Goal: Check status

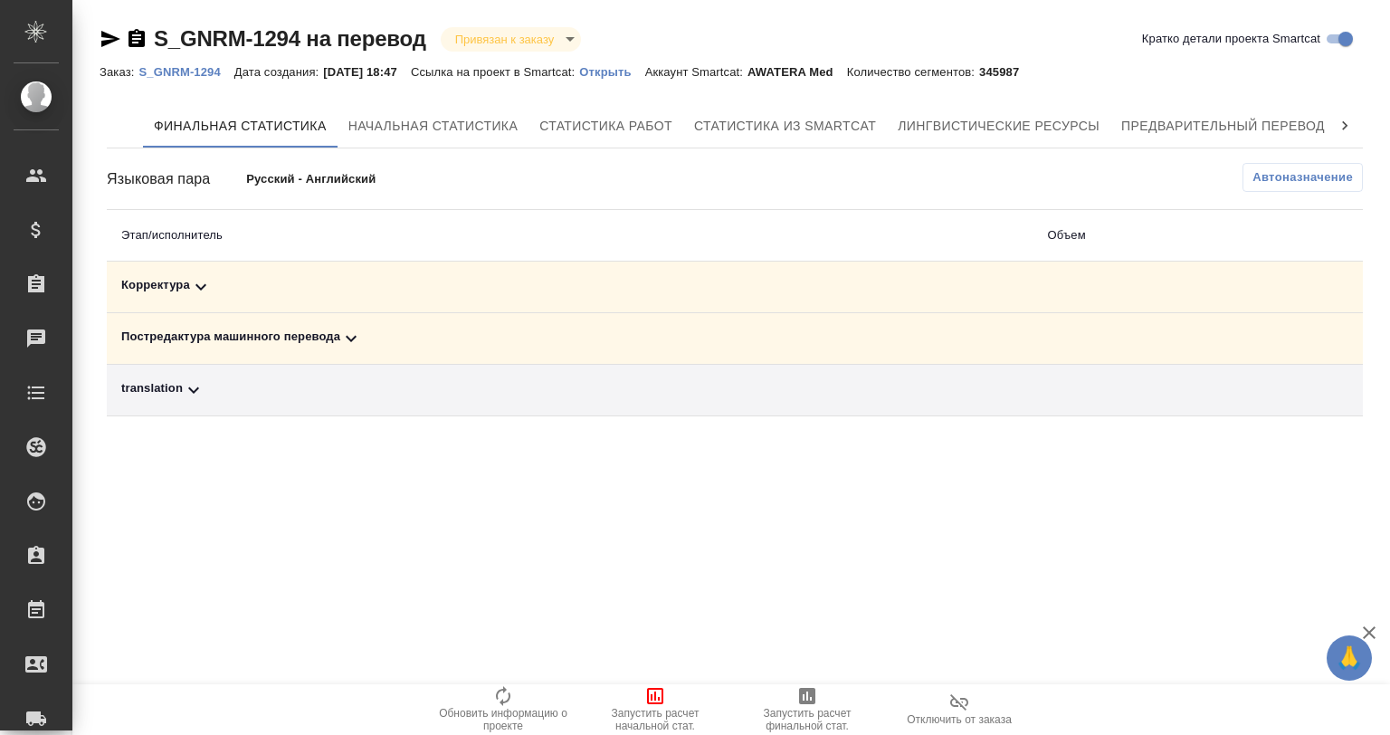
click at [347, 337] on icon at bounding box center [351, 339] width 11 height 6
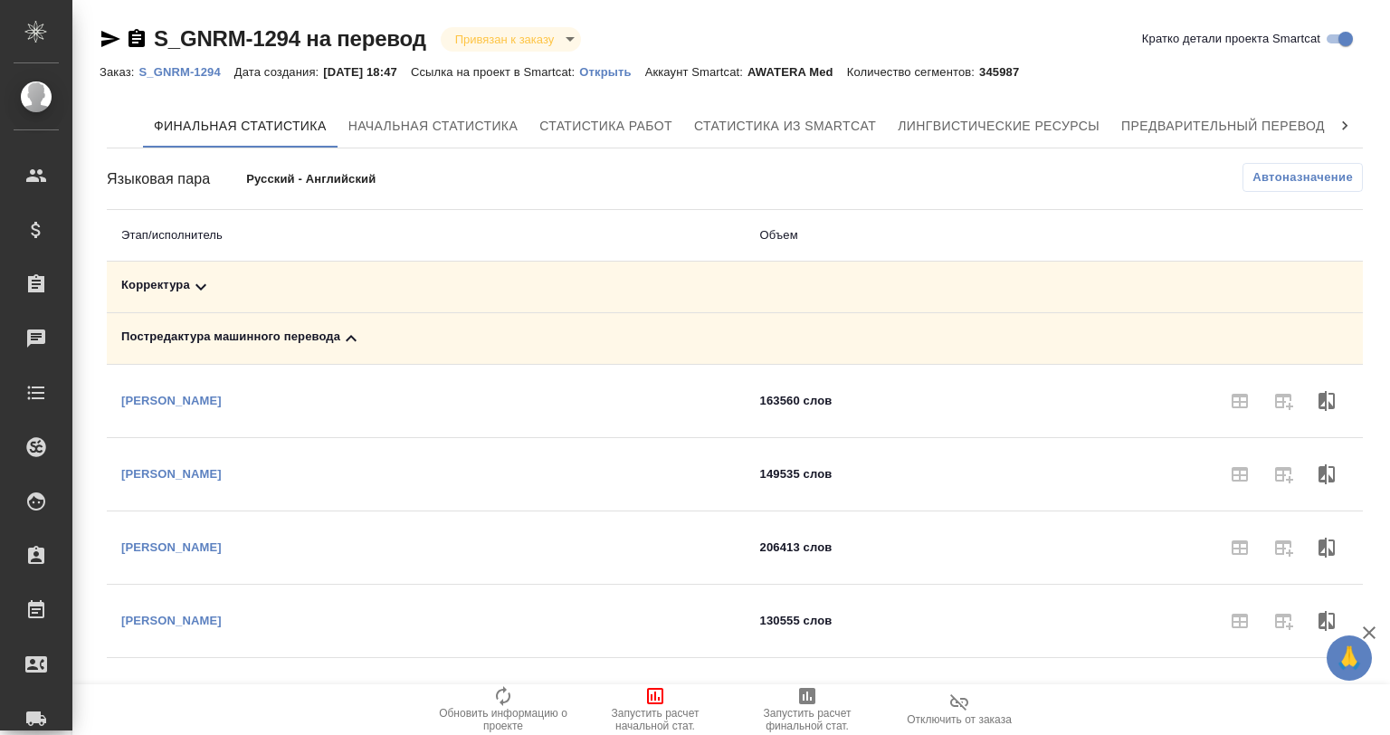
click at [347, 337] on icon at bounding box center [351, 338] width 11 height 6
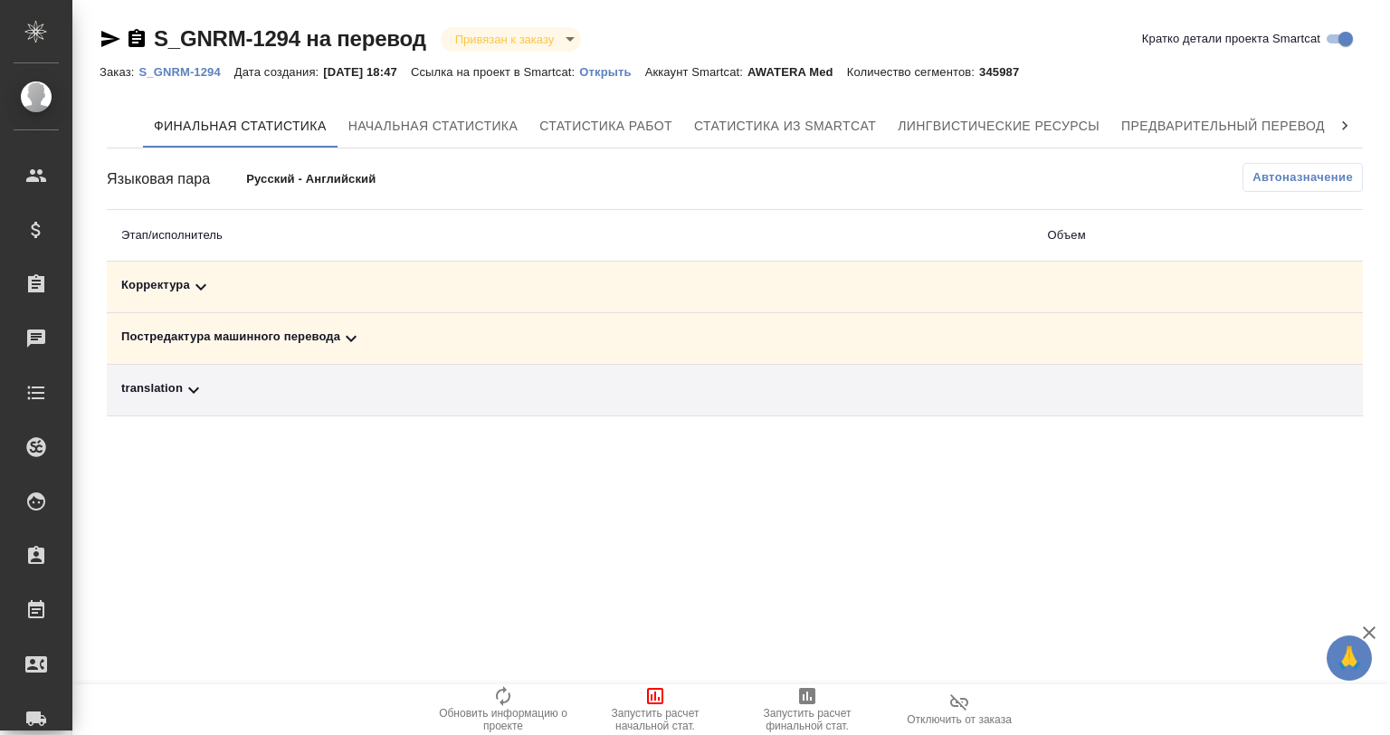
click at [1364, 627] on icon "button" at bounding box center [1368, 632] width 13 height 13
click at [204, 290] on icon at bounding box center [201, 287] width 22 height 22
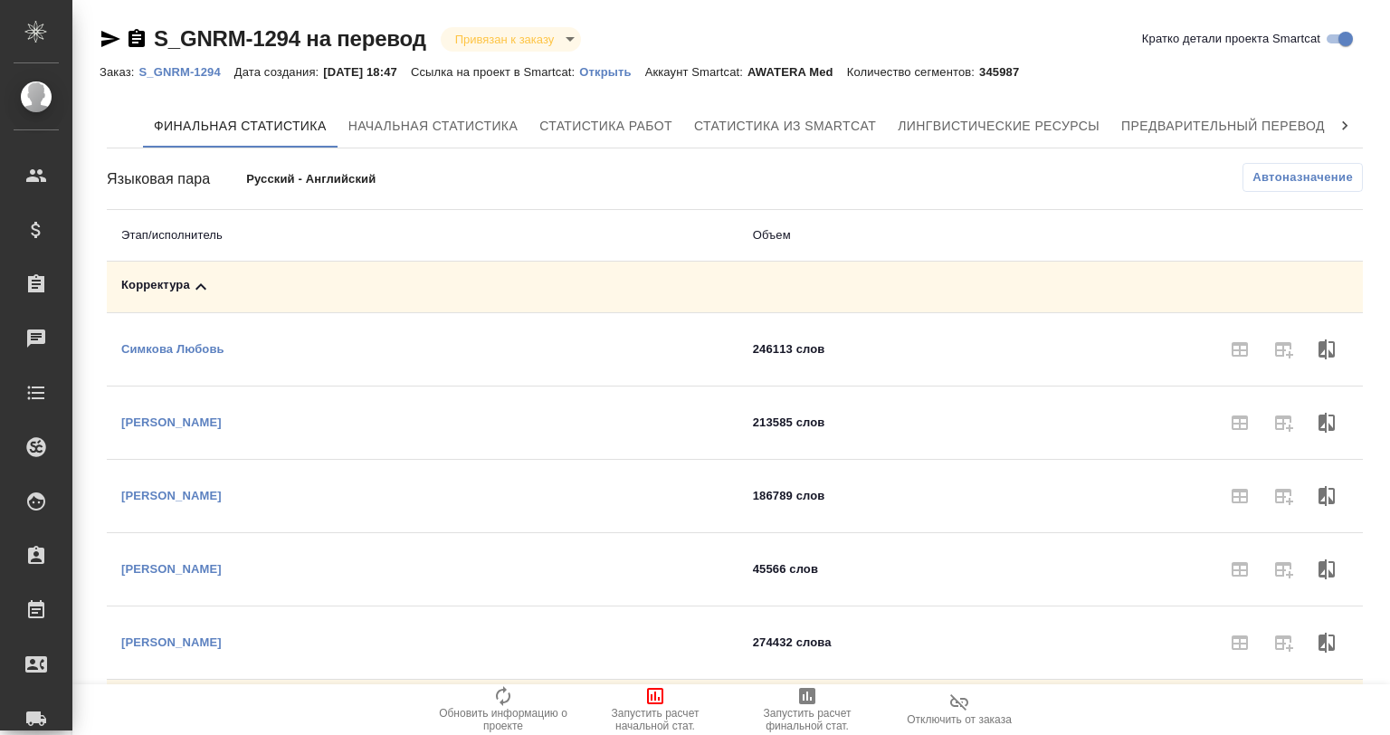
drag, startPoint x: 204, startPoint y: 290, endPoint x: 194, endPoint y: 287, distance: 11.2
click at [194, 287] on icon at bounding box center [201, 287] width 22 height 22
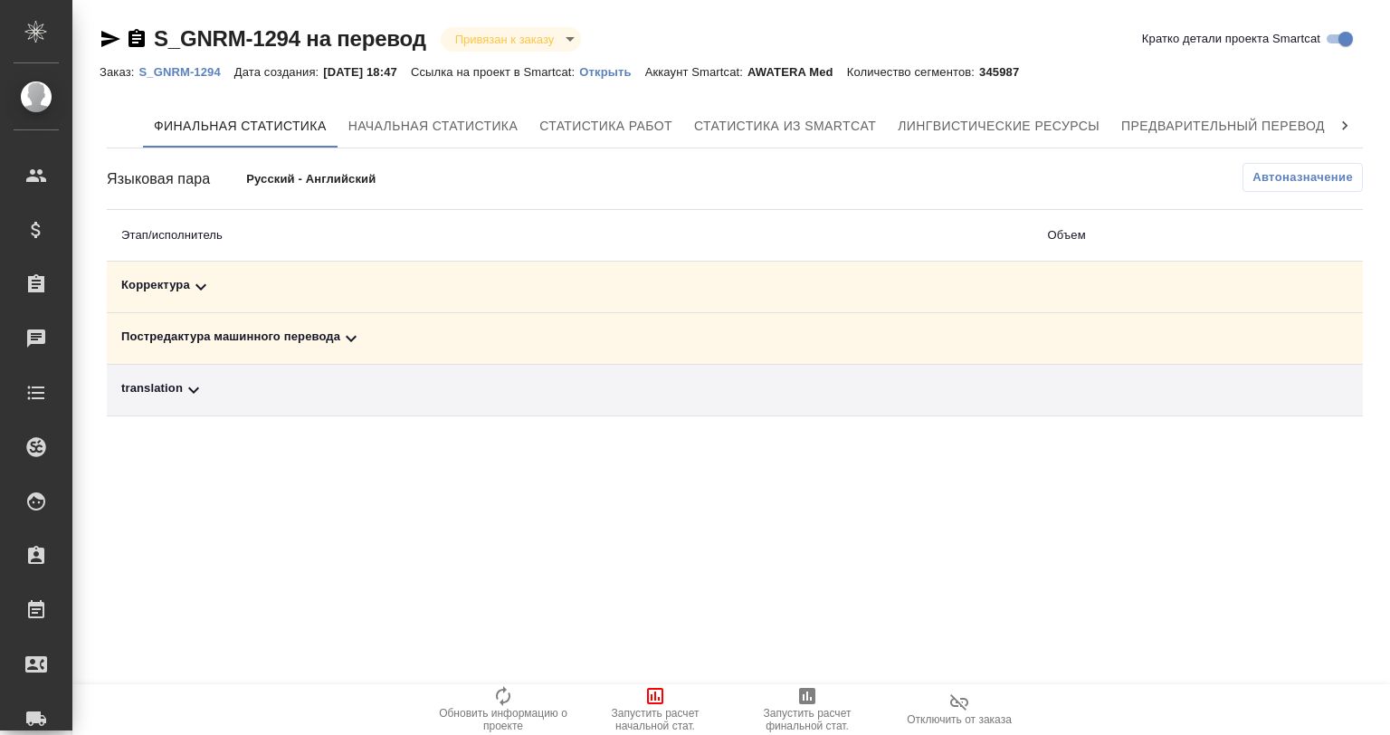
click at [340, 328] on icon at bounding box center [351, 339] width 22 height 22
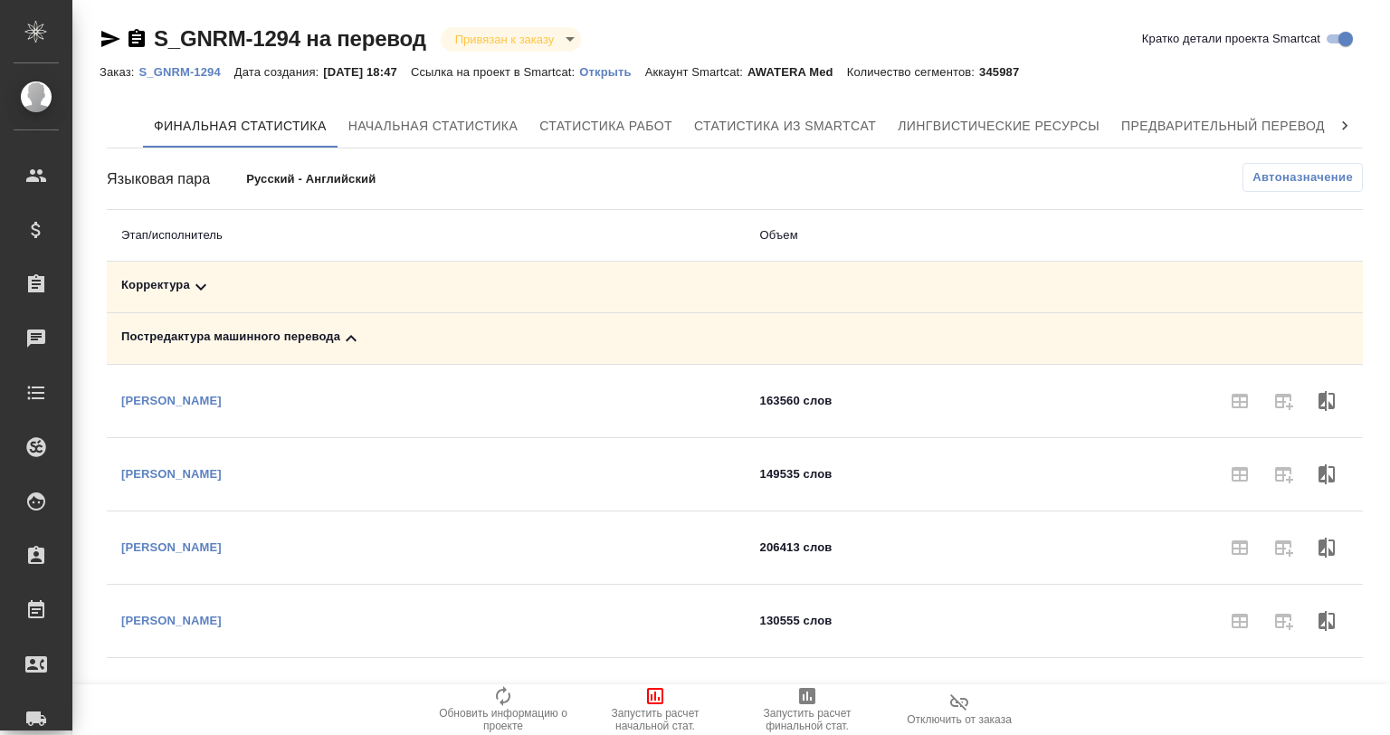
click at [340, 328] on icon at bounding box center [351, 339] width 22 height 22
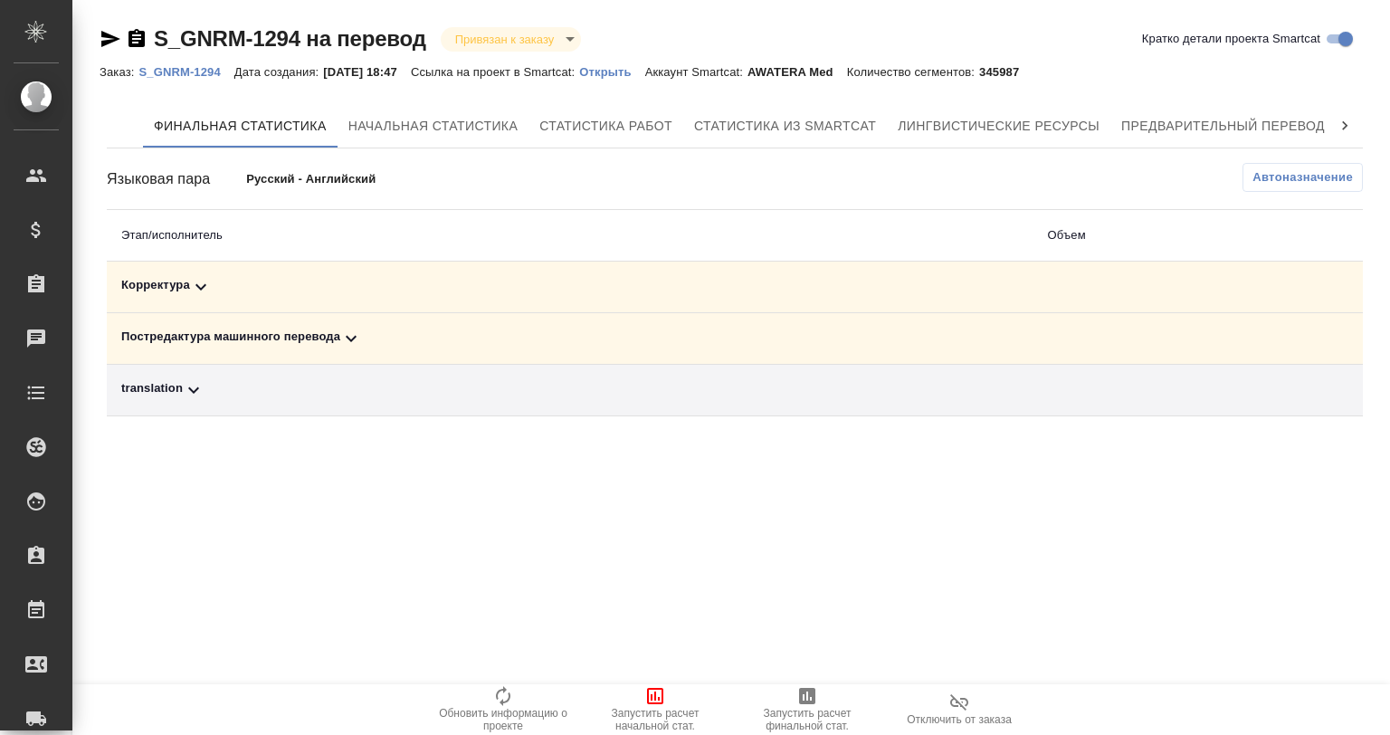
click at [195, 387] on icon at bounding box center [194, 390] width 22 height 22
click at [195, 387] on icon at bounding box center [193, 389] width 11 height 6
click at [341, 131] on button "Начальная статистика" at bounding box center [433, 125] width 192 height 43
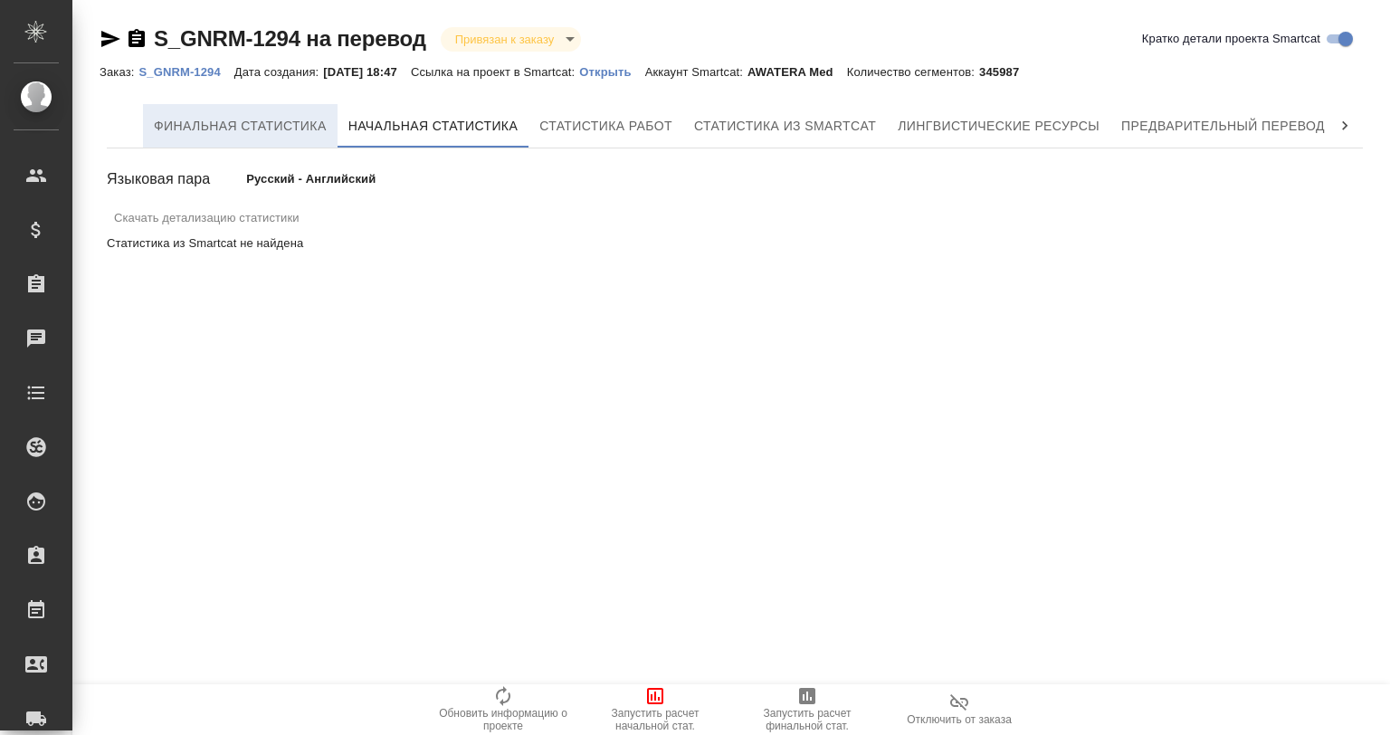
click at [236, 141] on button "Финальная статистика" at bounding box center [240, 125] width 195 height 43
